Goal: Task Accomplishment & Management: Manage account settings

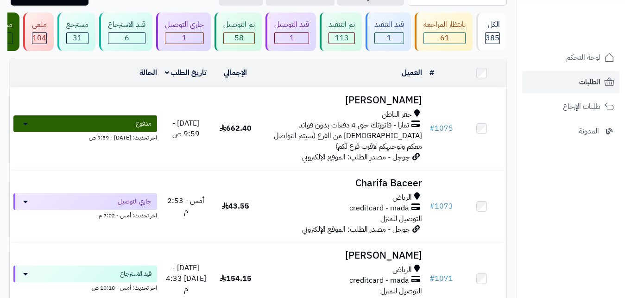
scroll to position [58, 0]
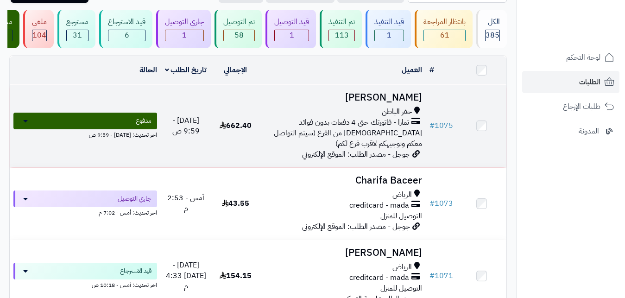
click at [347, 149] on span "الاستلام من الفرع (سيتم التواصل معكم وتوجيهكم لاقرب فرع لكم)" at bounding box center [348, 138] width 148 height 22
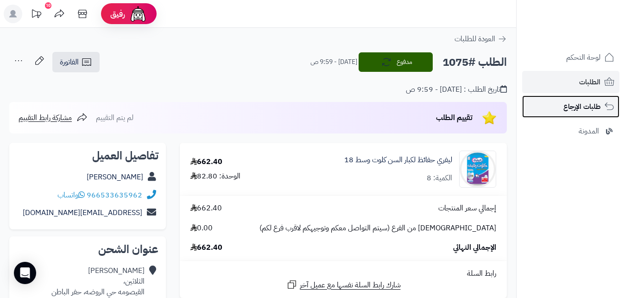
click at [589, 103] on span "طلبات الإرجاع" at bounding box center [582, 106] width 37 height 13
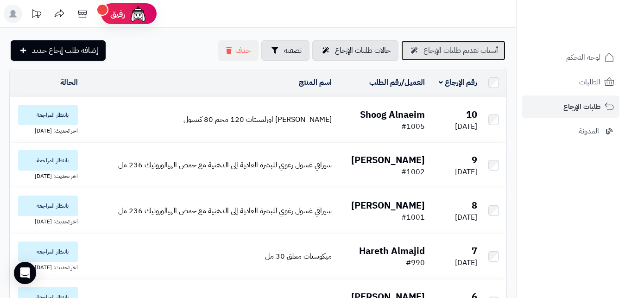
click at [443, 47] on span "أسباب تقديم طلبات الإرجاع" at bounding box center [461, 50] width 75 height 11
